Goal: Browse casually: Explore the website without a specific task or goal

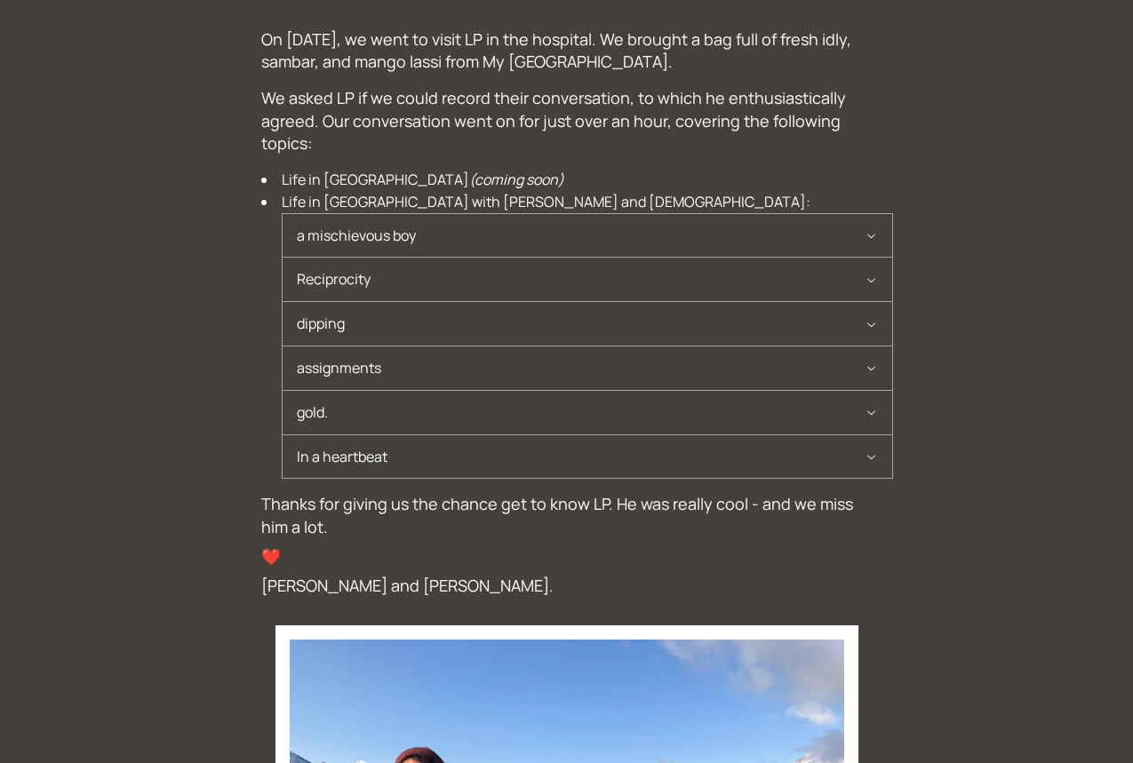
click at [627, 229] on span "a mischievous boy" at bounding box center [581, 236] width 568 height 44
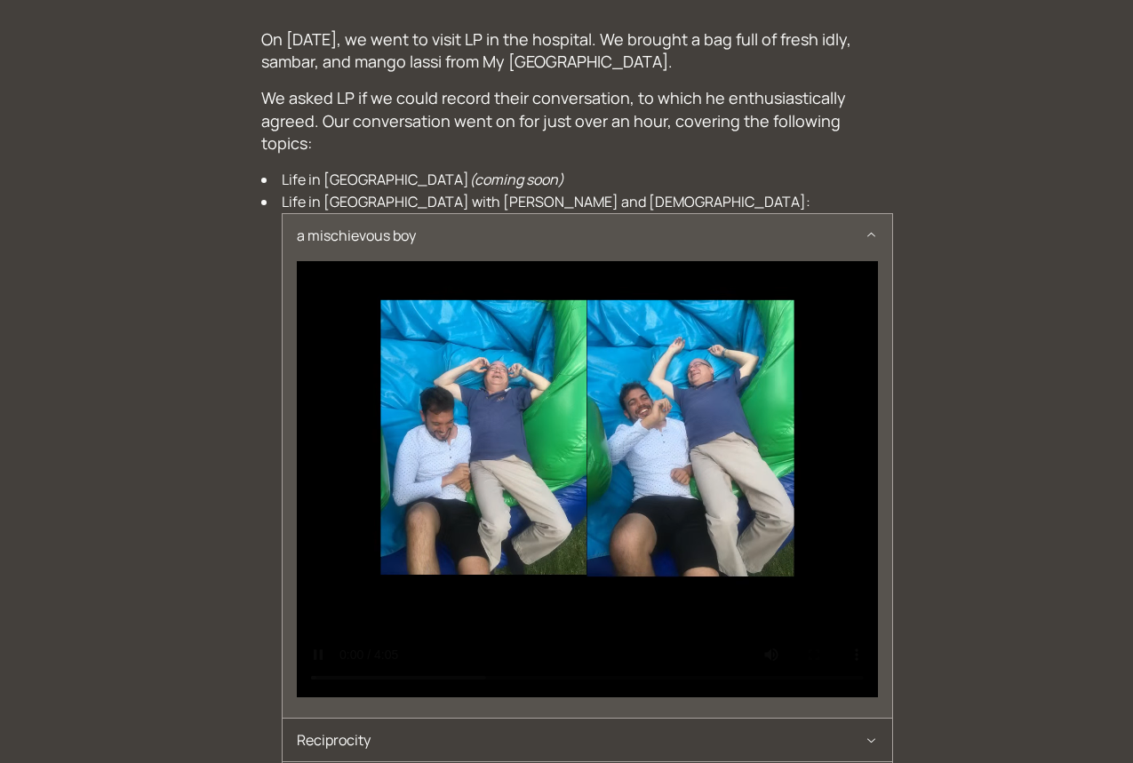
click at [874, 232] on icon "button" at bounding box center [870, 235] width 13 height 14
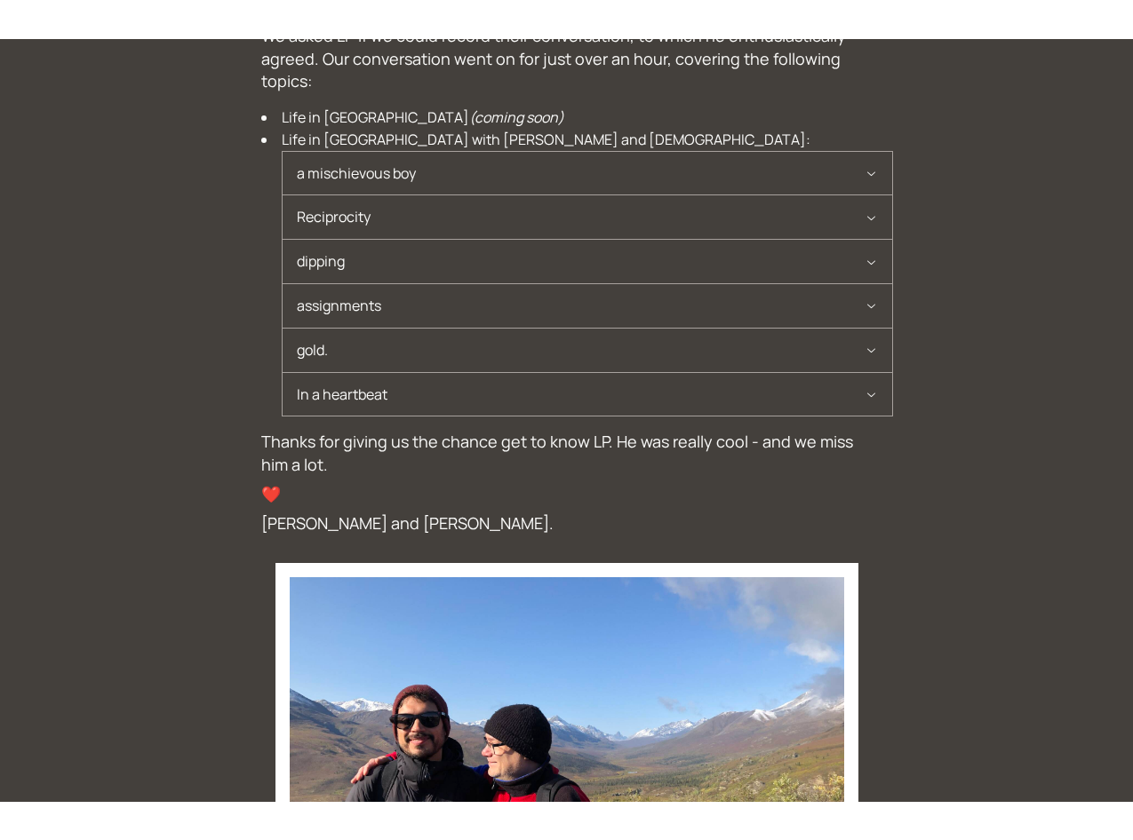
scroll to position [99, 0]
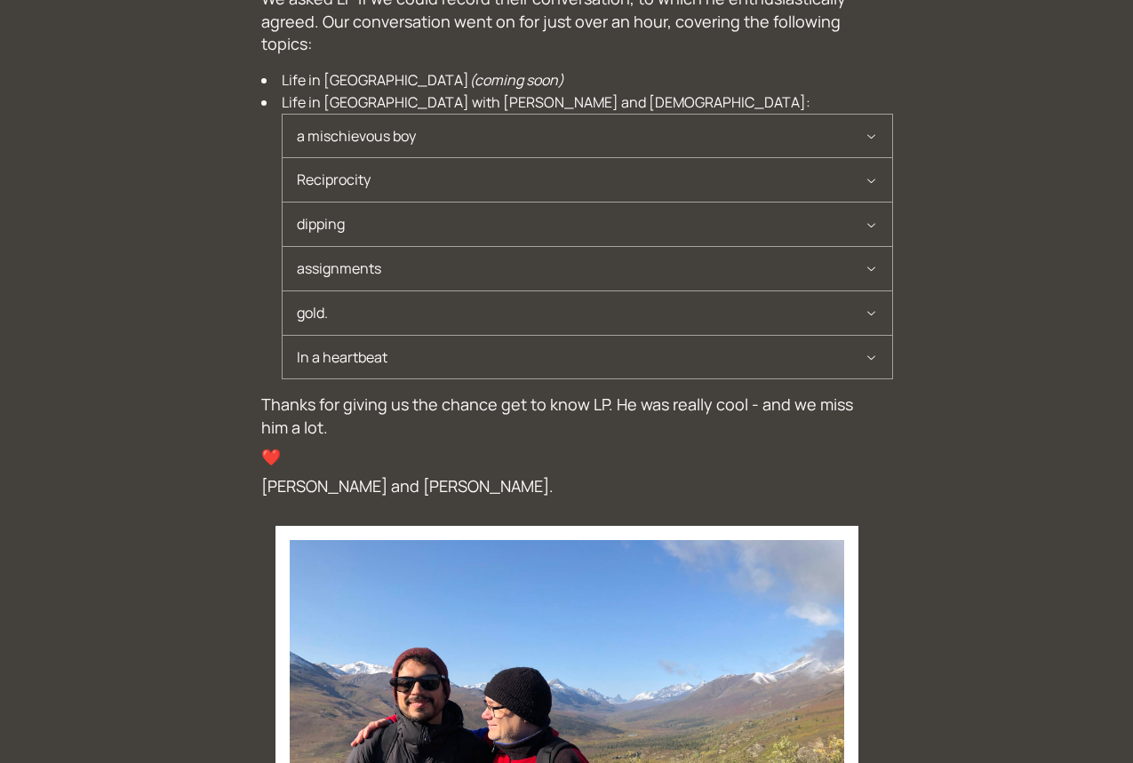
click at [865, 265] on icon "button" at bounding box center [870, 268] width 13 height 14
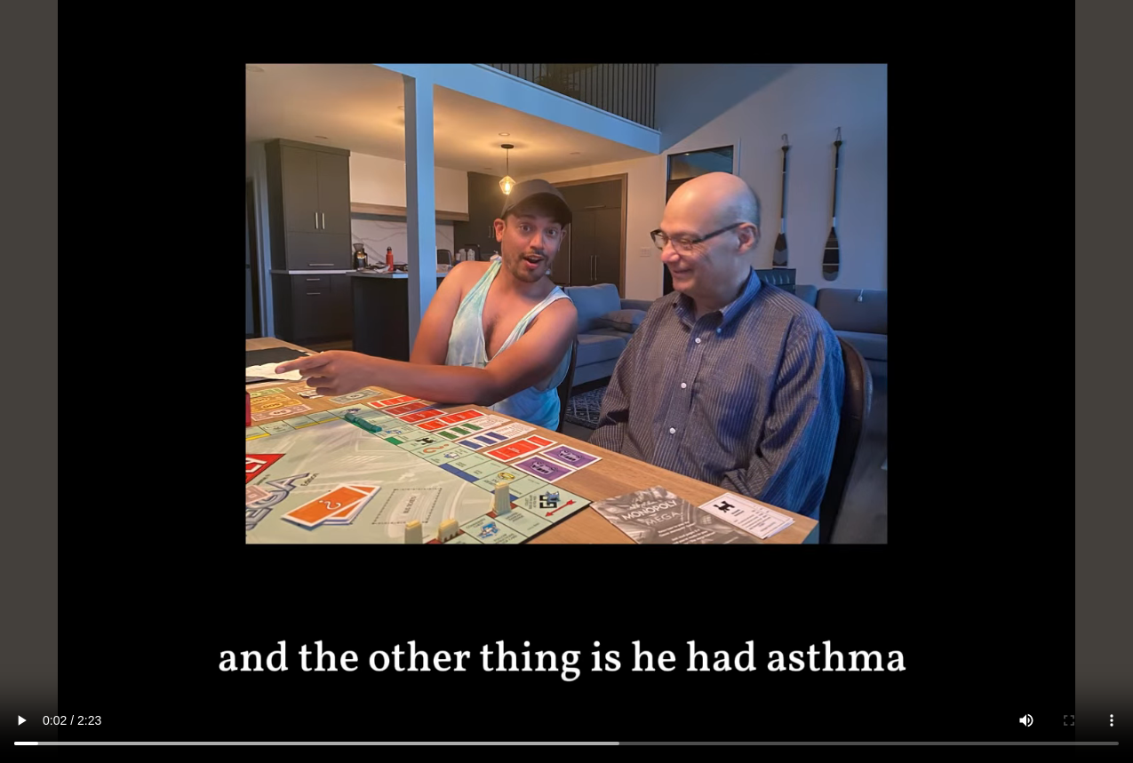
scroll to position [357, 0]
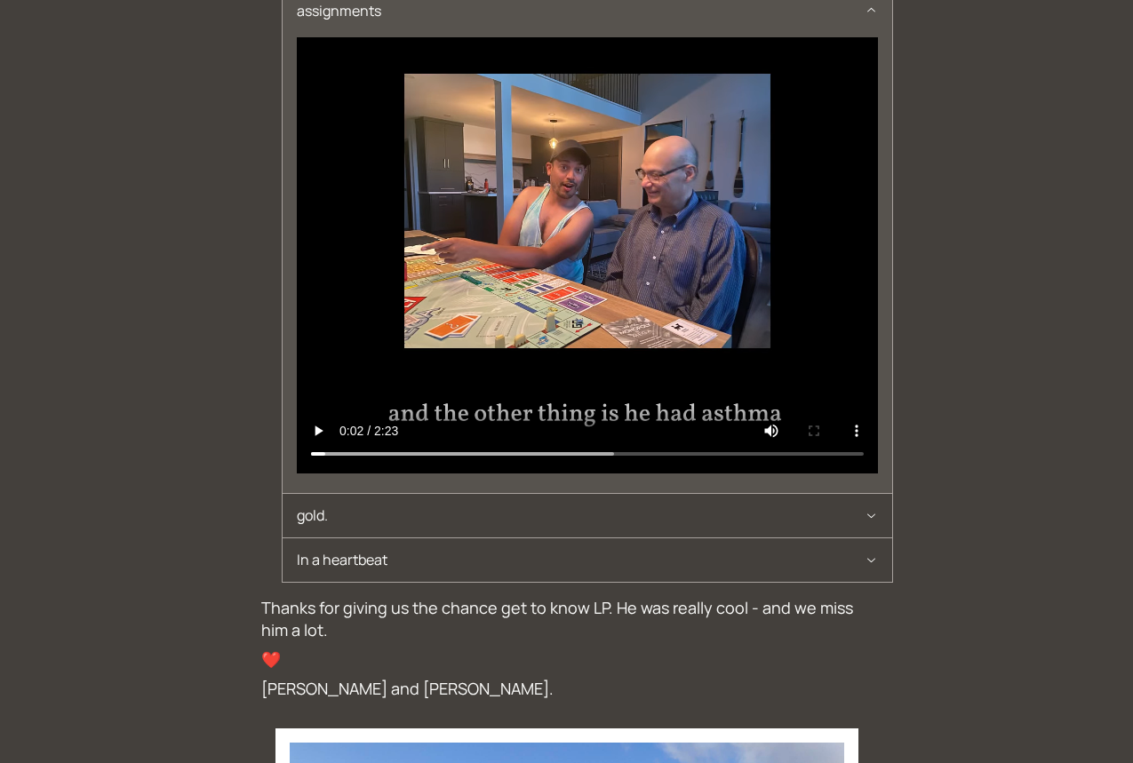
click at [425, 562] on span "In a heartbeat" at bounding box center [581, 560] width 568 height 44
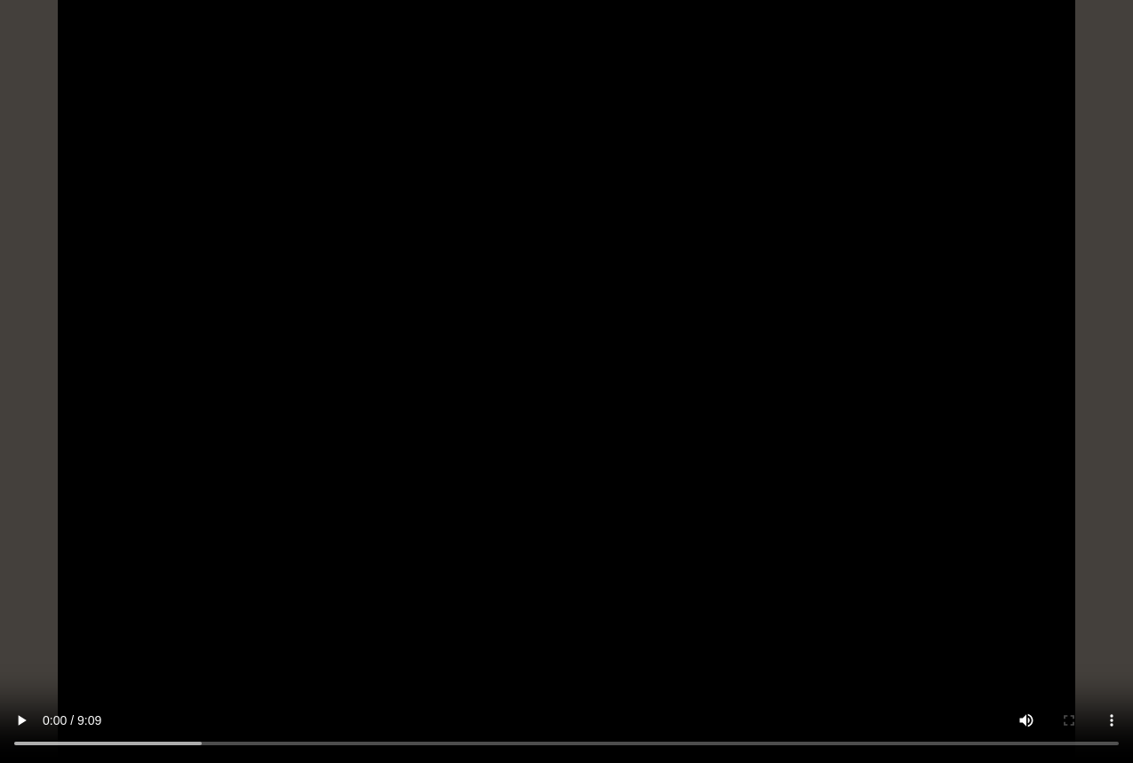
scroll to position [0, 0]
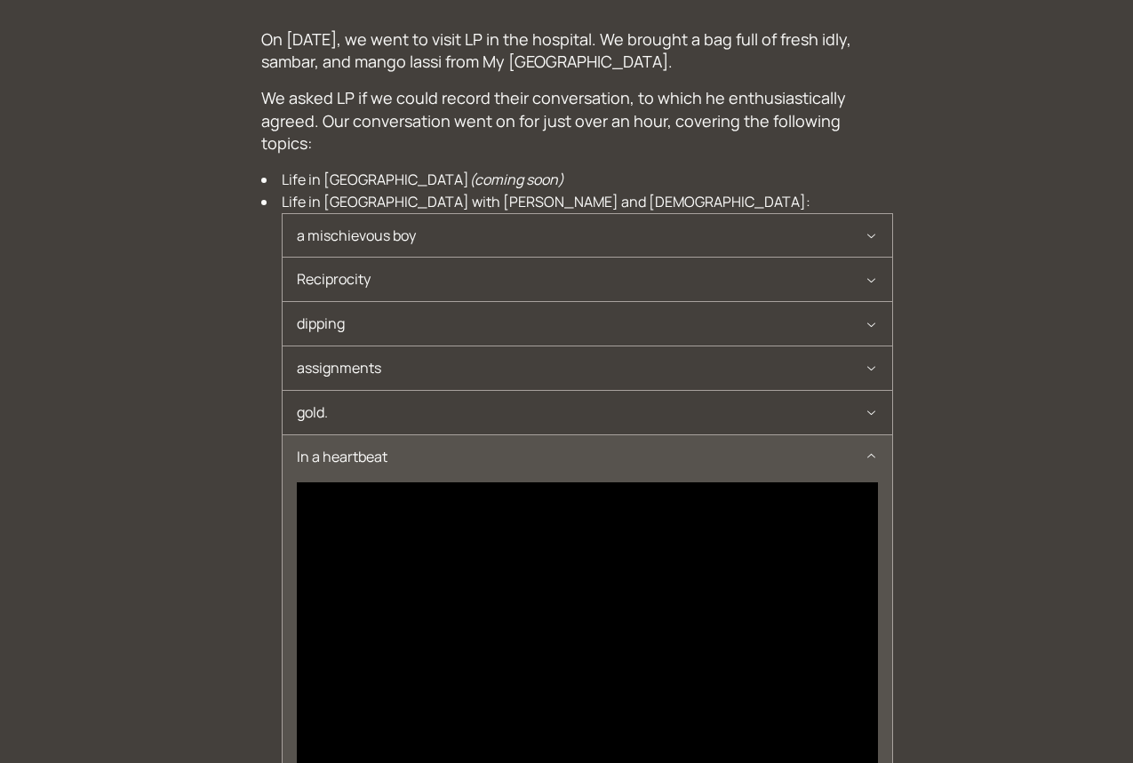
click at [297, 410] on span "gold." at bounding box center [581, 413] width 568 height 44
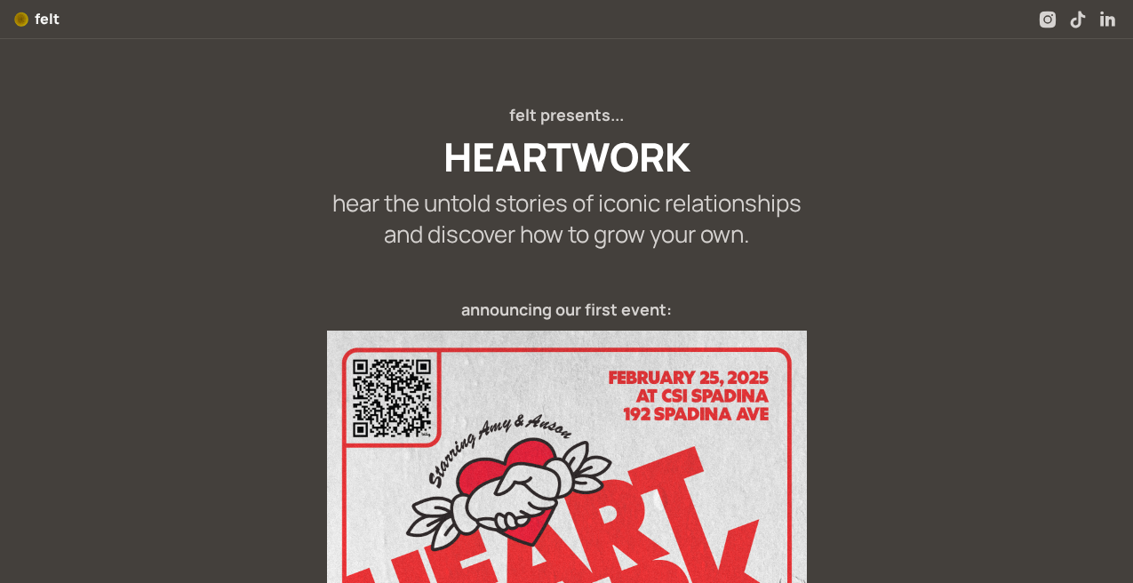
click at [50, 18] on span "felt" at bounding box center [47, 19] width 25 height 20
click at [502, 251] on div "felt presents... HEARTWORK hear the untold stories of iconic relationships and …" at bounding box center [566, 508] width 1133 height 939
